Goal: Transaction & Acquisition: Purchase product/service

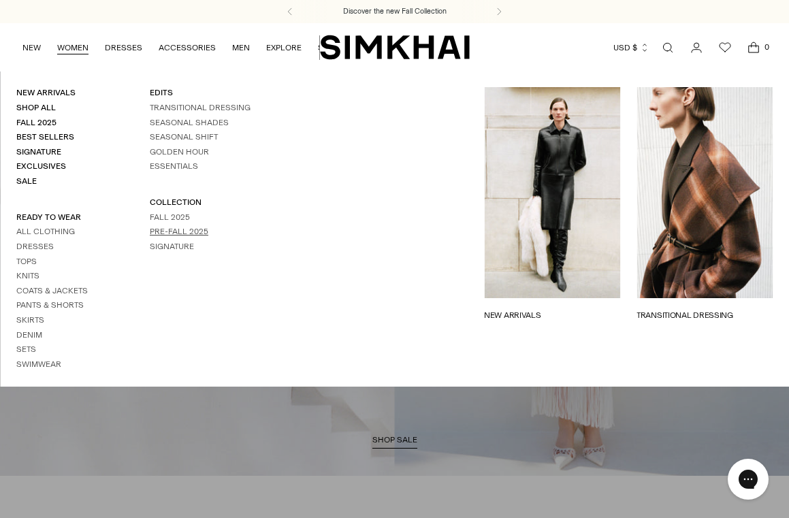
click at [169, 236] on link "Pre-Fall 2025" at bounding box center [179, 232] width 59 height 10
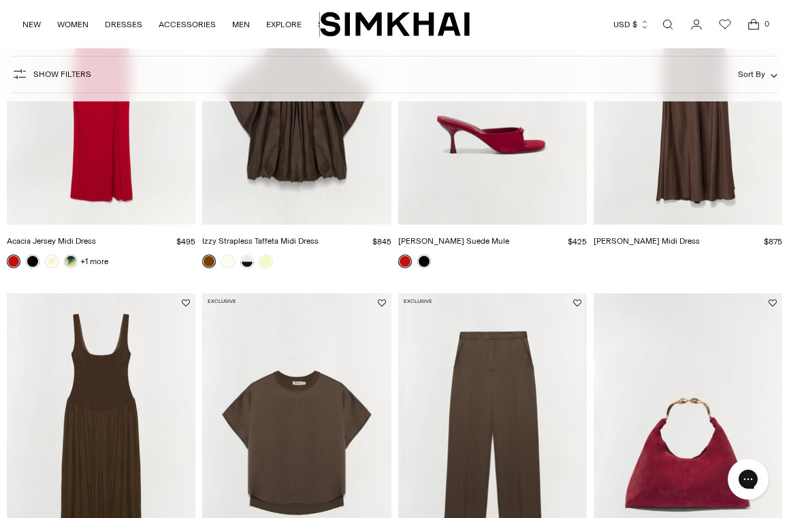
scroll to position [1656, 0]
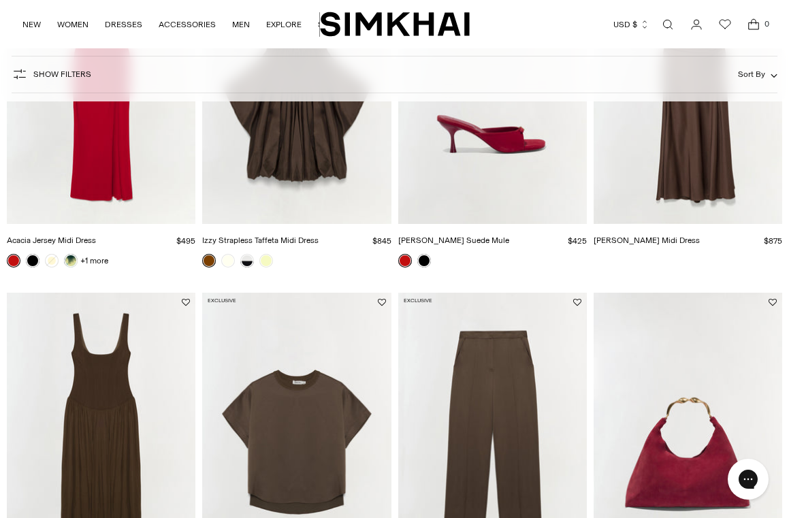
click at [0, 0] on img "Acacia Jersey Midi Dress" at bounding box center [0, 0] width 0 height 0
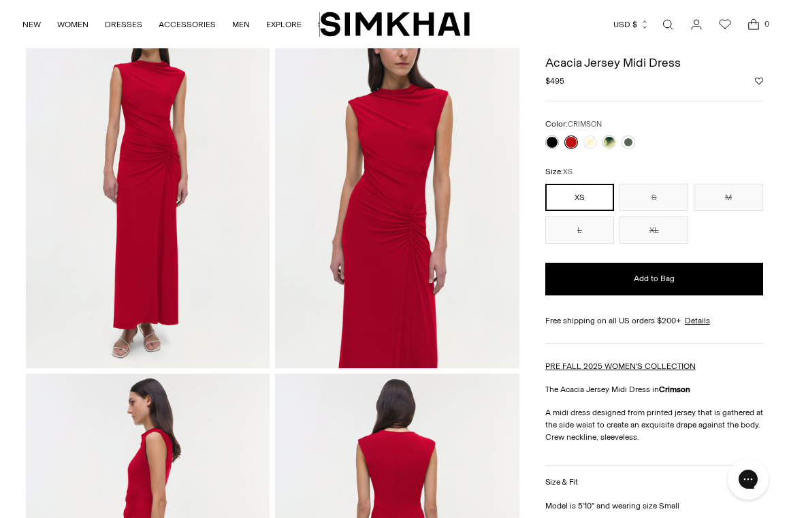
scroll to position [93, 0]
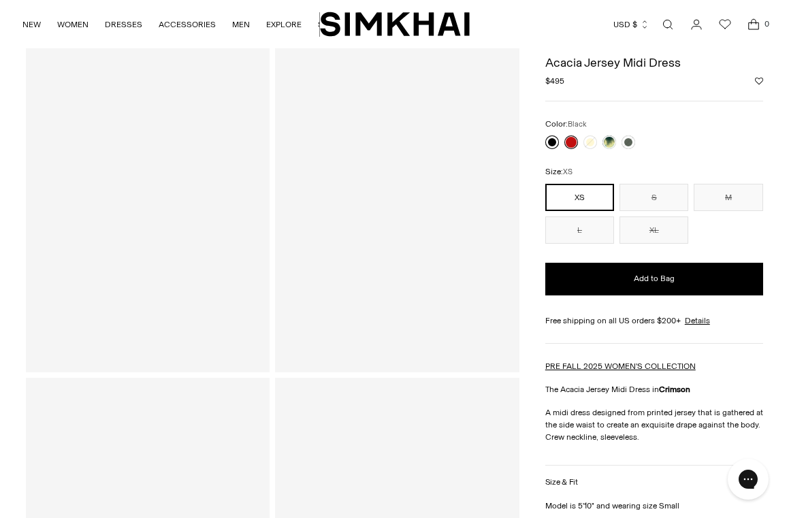
click at [552, 136] on link at bounding box center [552, 143] width 14 height 14
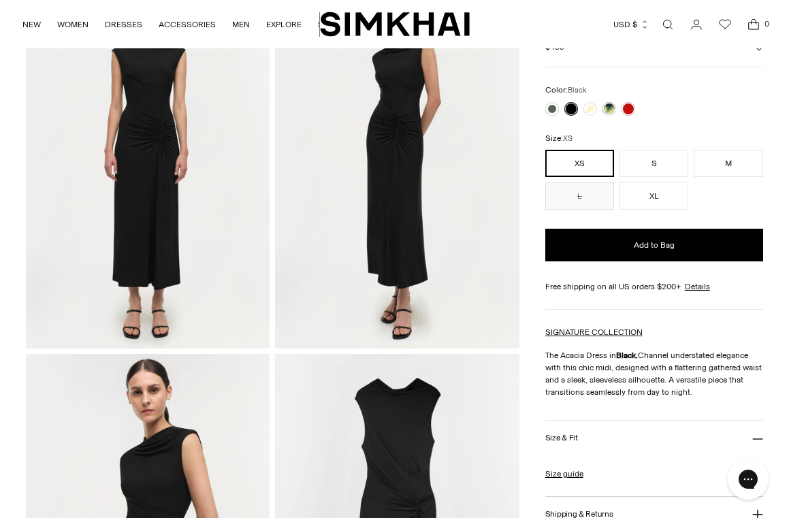
scroll to position [476, 0]
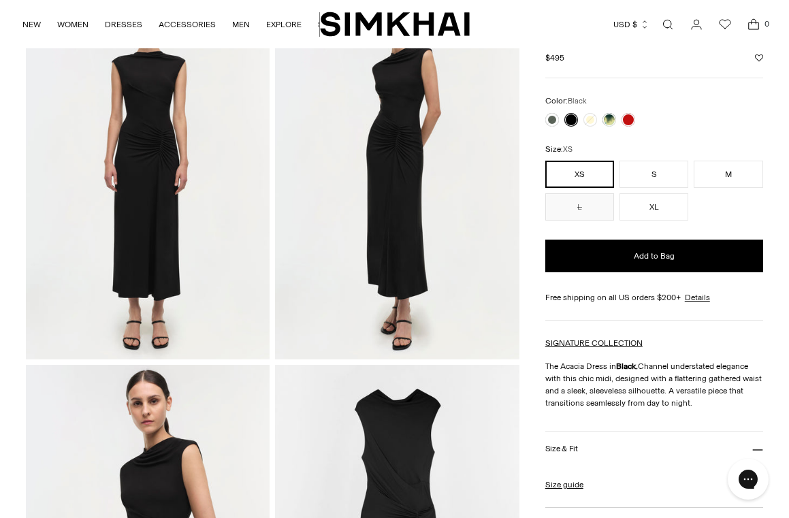
click at [0, 0] on img "Cedonia Kitten Heel Sandal" at bounding box center [0, 0] width 0 height 0
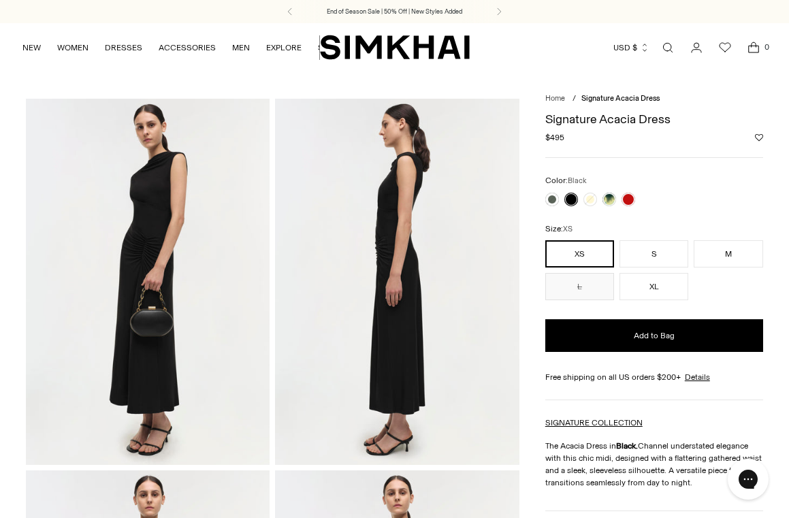
scroll to position [0, 0]
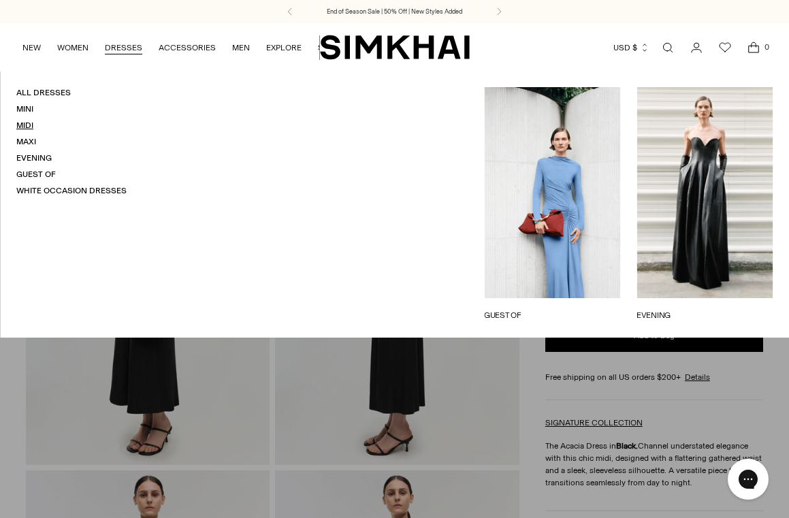
click at [27, 126] on link "Midi" at bounding box center [24, 125] width 17 height 10
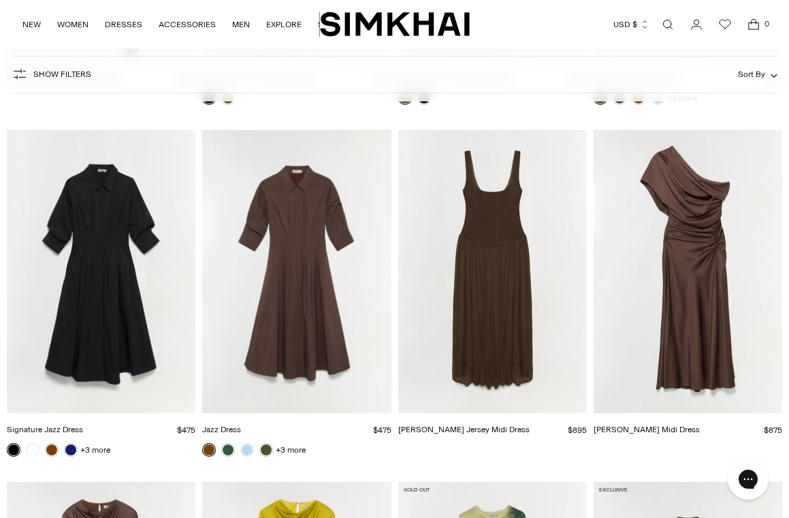
scroll to position [2868, 0]
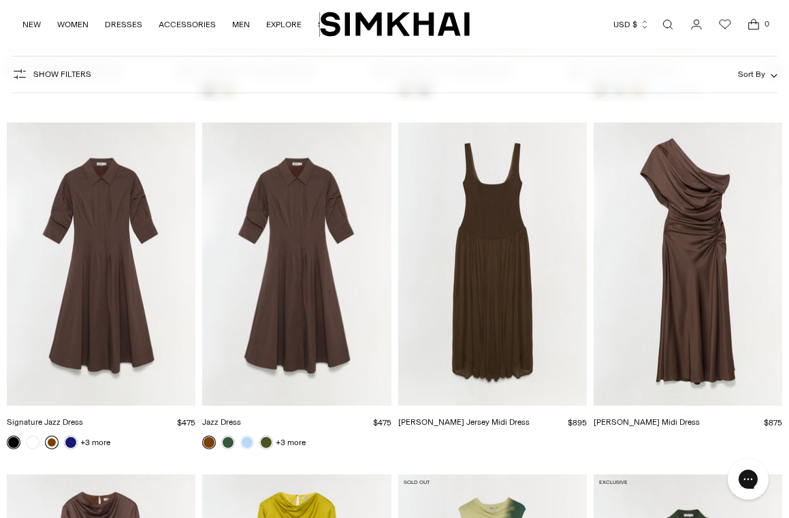
click at [50, 442] on link at bounding box center [52, 443] width 14 height 14
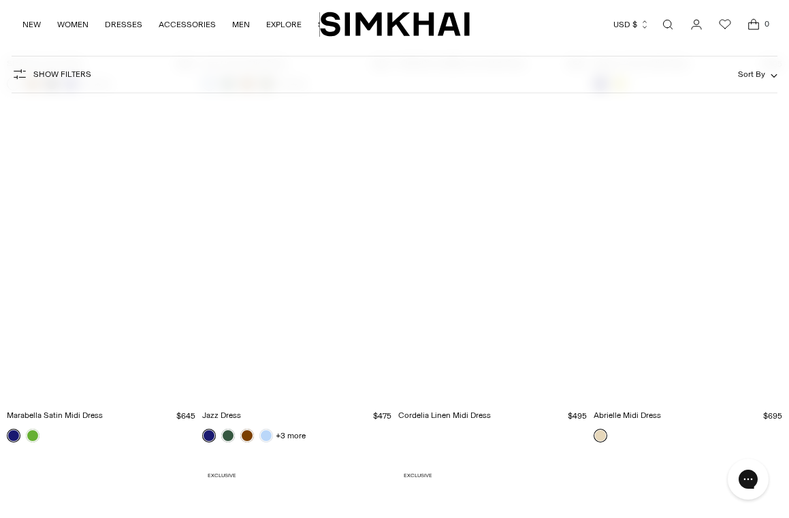
scroll to position [6039, 0]
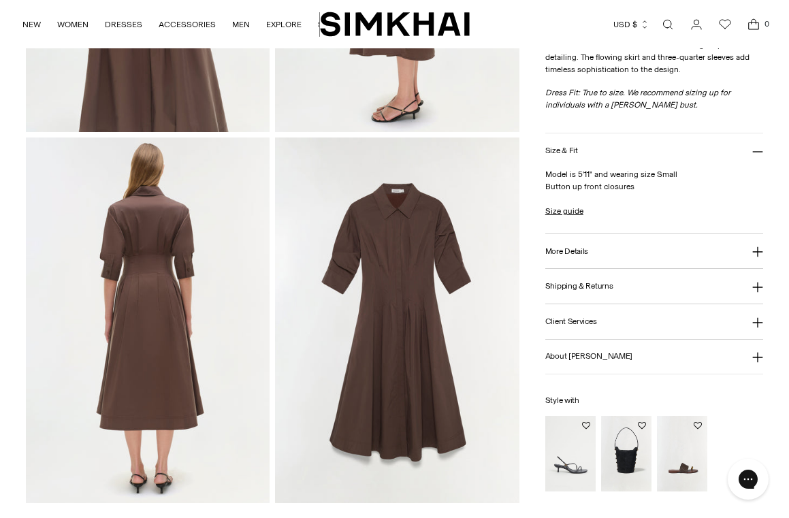
scroll to position [706, 0]
